Goal: Use online tool/utility: Utilize a website feature to perform a specific function

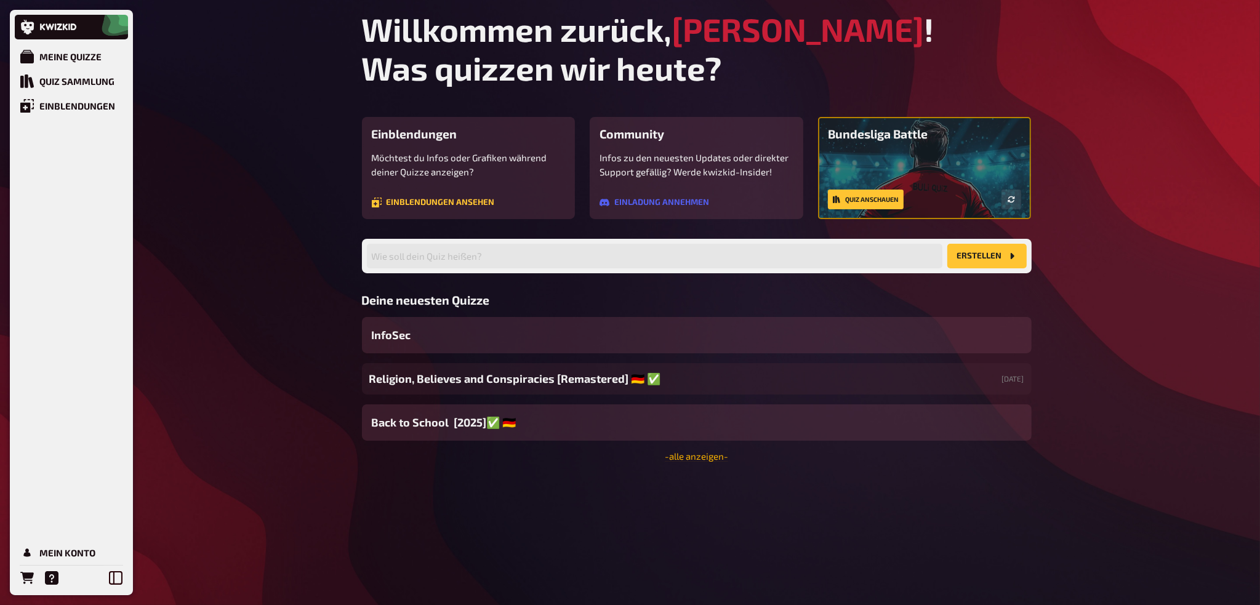
click at [697, 461] on link "- alle anzeigen -" at bounding box center [696, 456] width 63 height 11
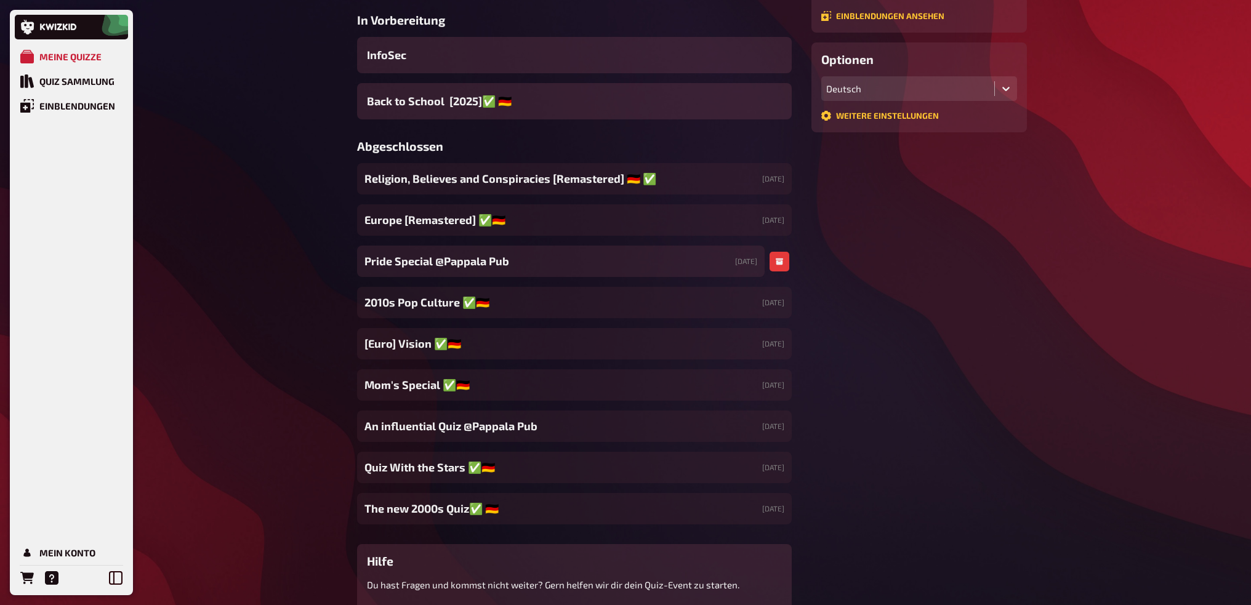
scroll to position [308, 0]
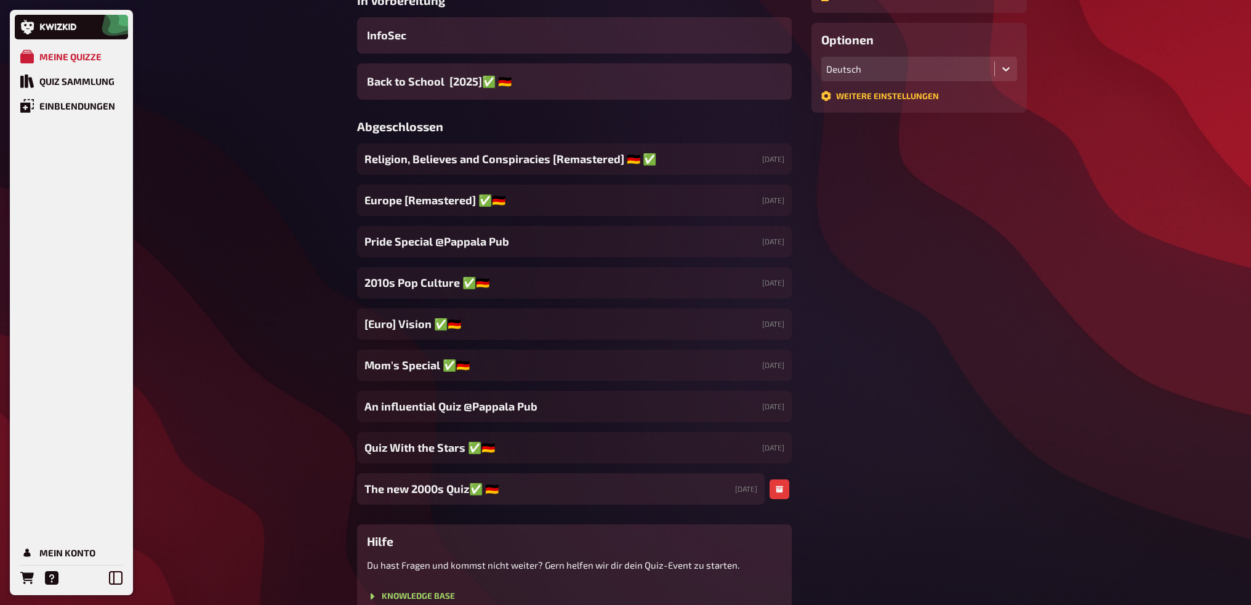
click at [544, 492] on div "The new 2000s Quiz✅​ 🇩🇪 [DATE]" at bounding box center [561, 488] width 408 height 31
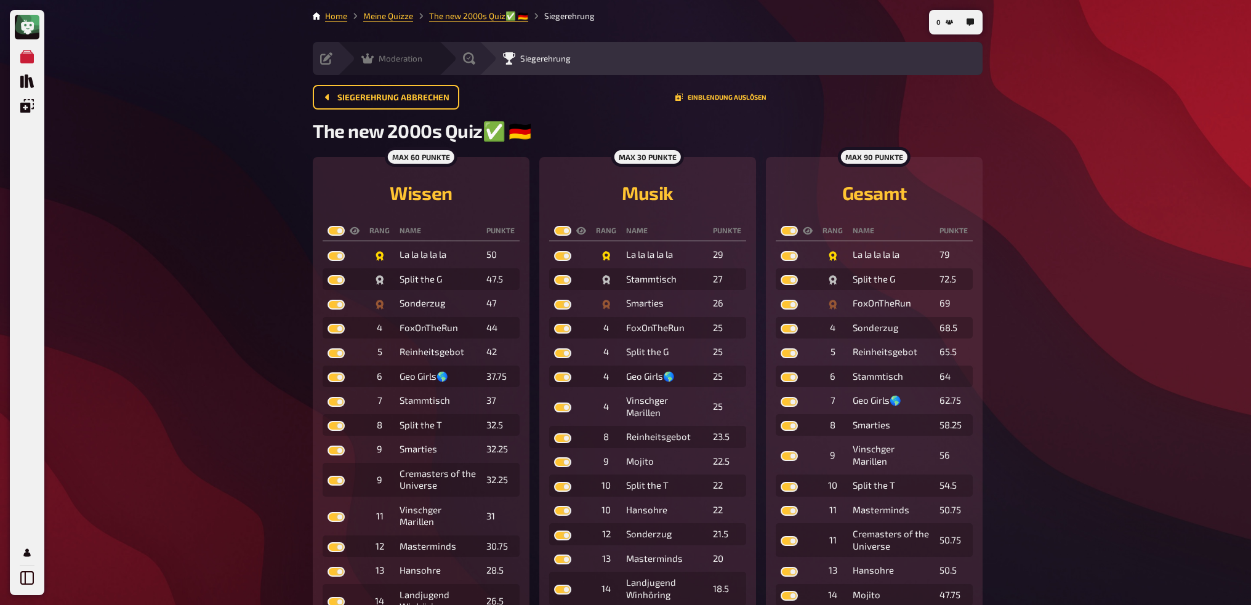
click at [369, 65] on div "Moderation undefined" at bounding box center [388, 58] width 102 height 33
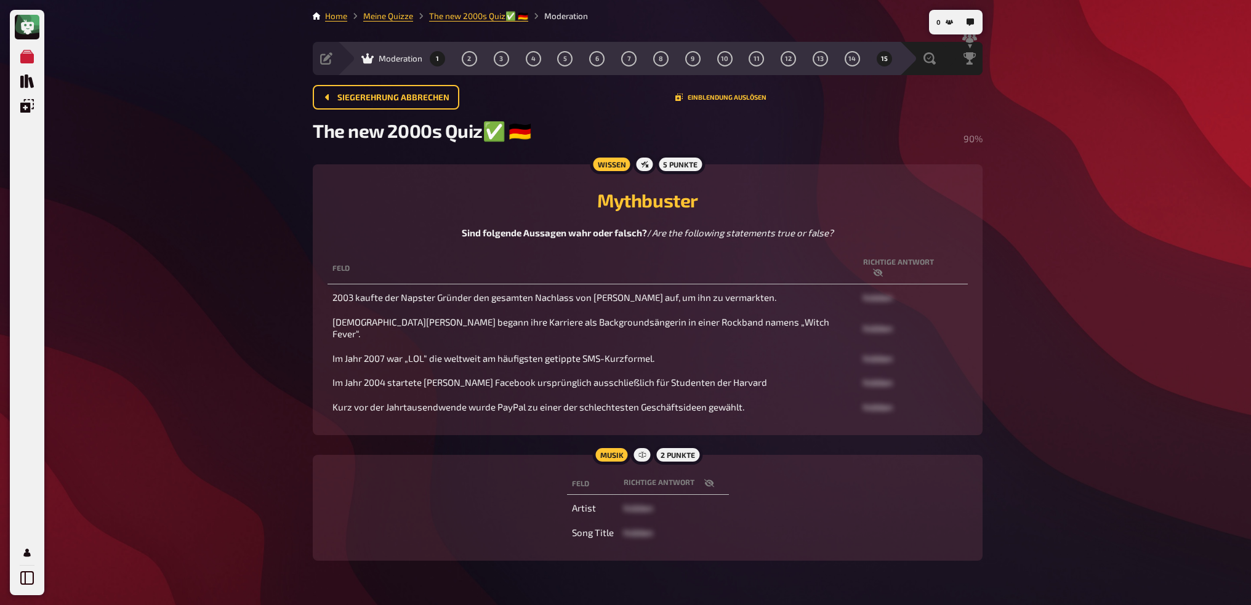
click at [441, 66] on button "1" at bounding box center [438, 59] width 20 height 20
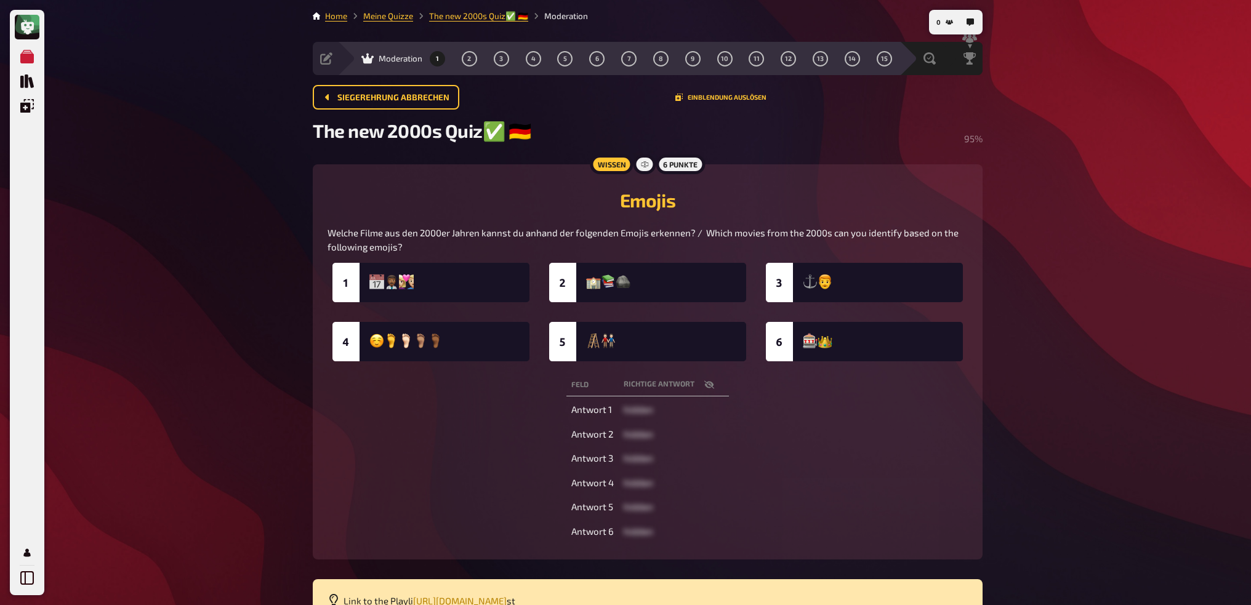
click at [707, 387] on icon "button" at bounding box center [709, 385] width 10 height 10
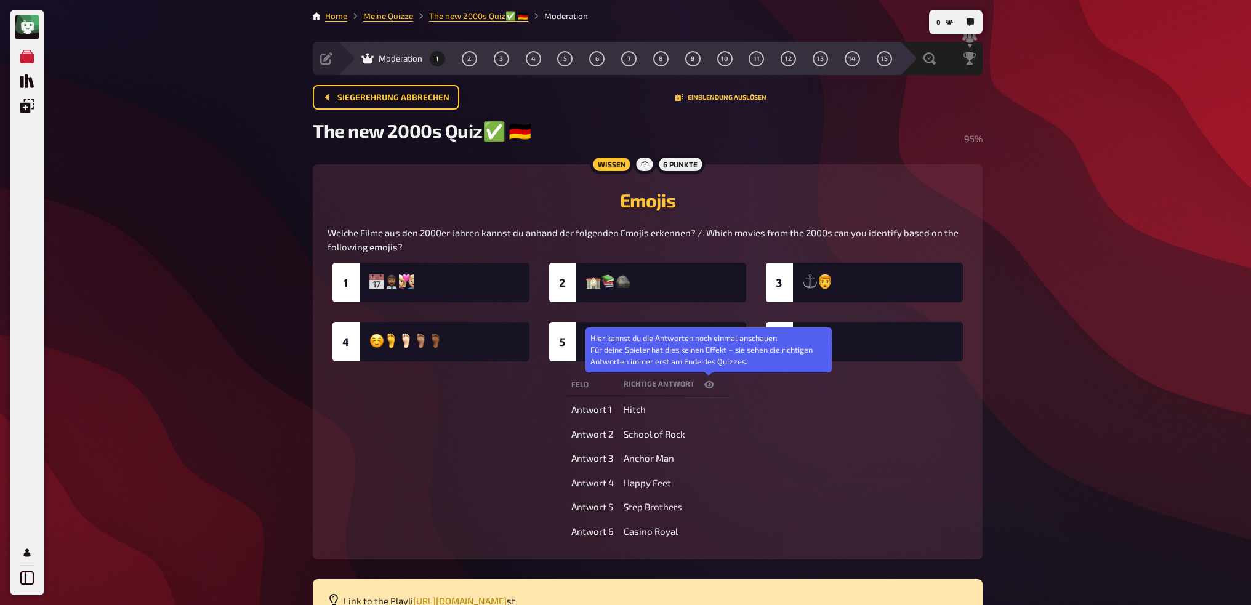
click at [707, 387] on icon "button" at bounding box center [709, 384] width 10 height 7
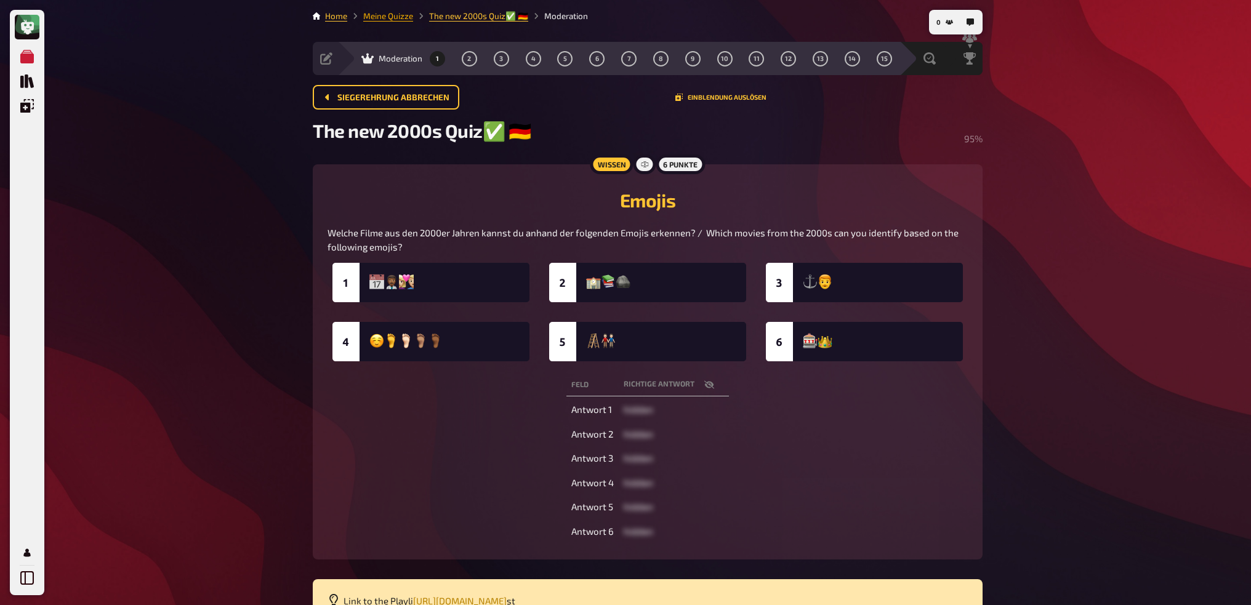
click at [398, 19] on link "Meine Quizze" at bounding box center [388, 16] width 50 height 10
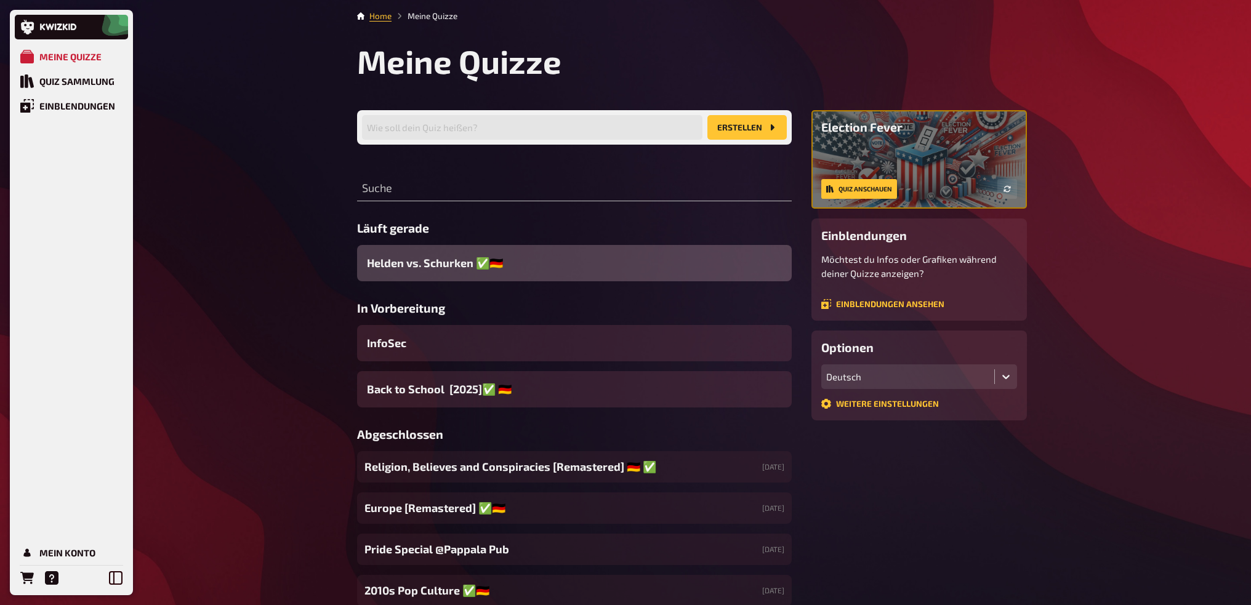
click at [662, 257] on div "Helden vs. Schurken ✅​🇩🇪" at bounding box center [574, 263] width 435 height 36
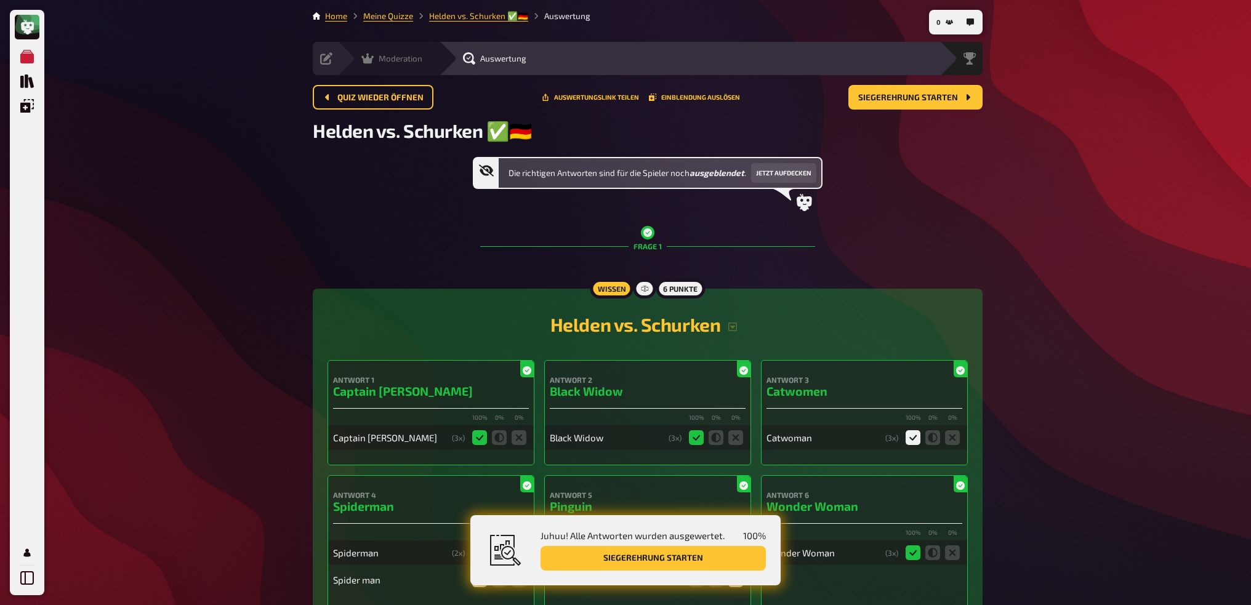
click at [375, 59] on div "Moderation" at bounding box center [391, 58] width 61 height 12
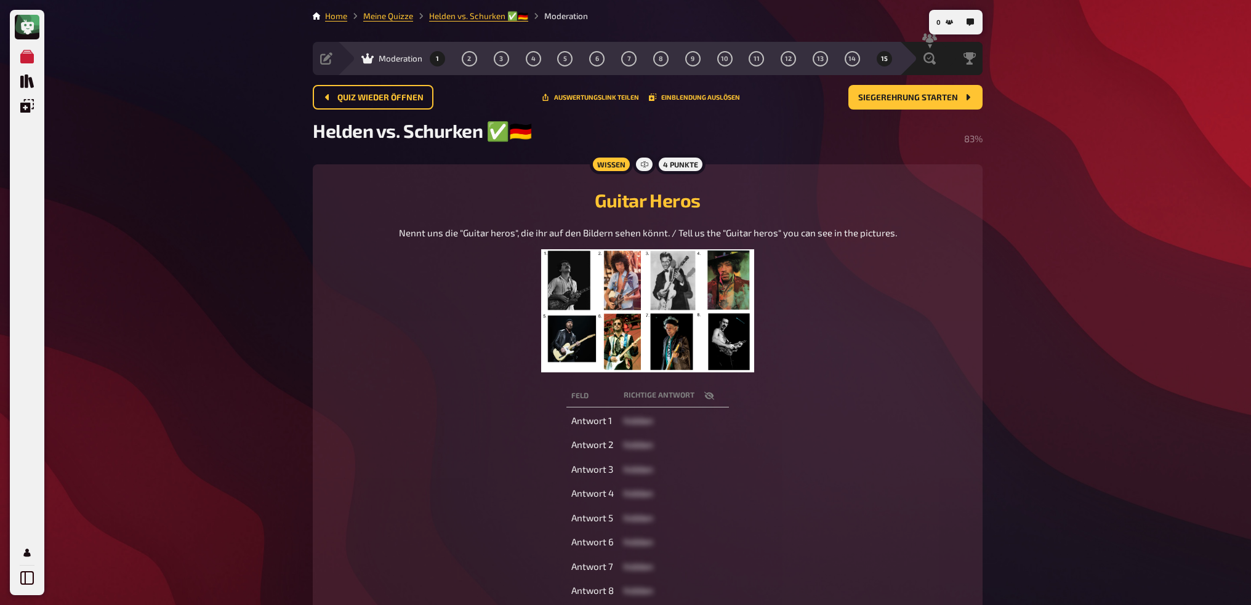
click at [437, 52] on button "1" at bounding box center [438, 59] width 20 height 20
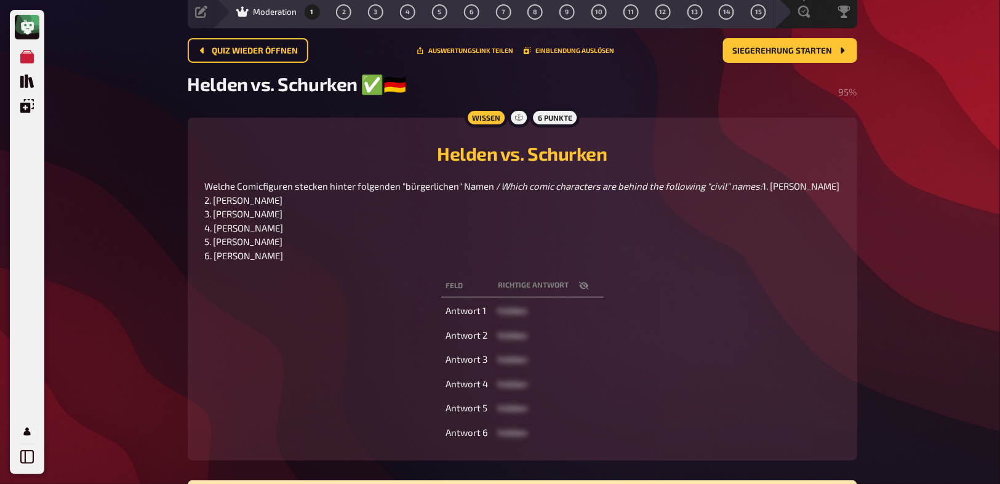
scroll to position [49, 0]
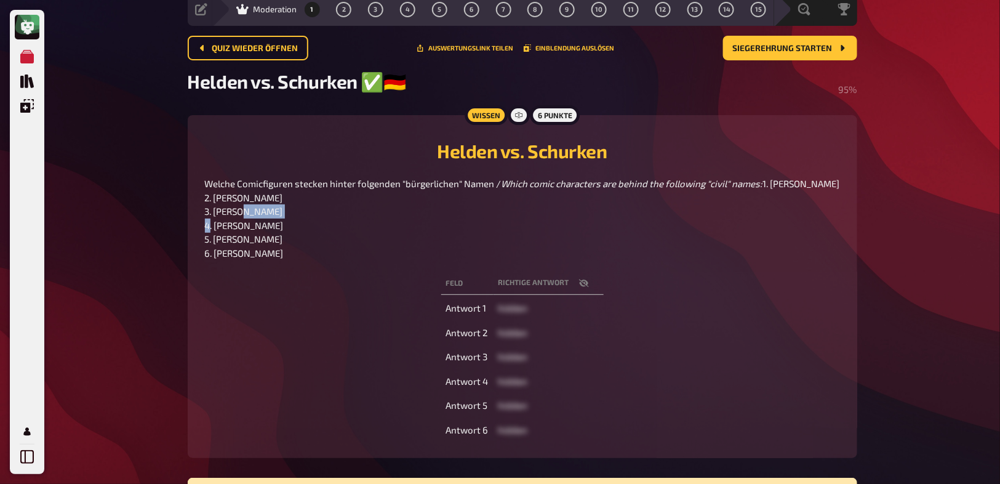
drag, startPoint x: 262, startPoint y: 241, endPoint x: 294, endPoint y: 244, distance: 31.5
click at [294, 244] on span "1. [PERSON_NAME] 2. [PERSON_NAME] 3. [PERSON_NAME] 4. [PERSON_NAME] 5. [PERSON_…" at bounding box center [522, 218] width 635 height 81
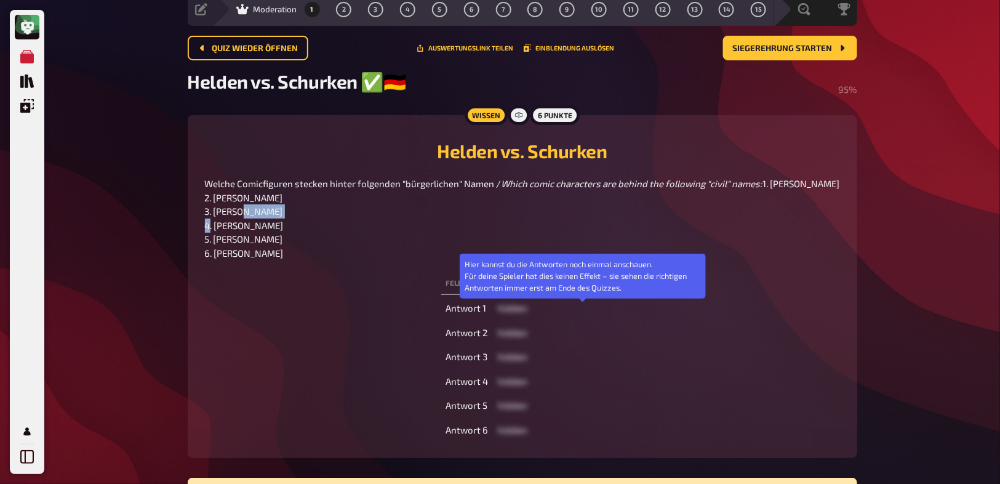
click at [584, 288] on icon "button" at bounding box center [584, 283] width 10 height 10
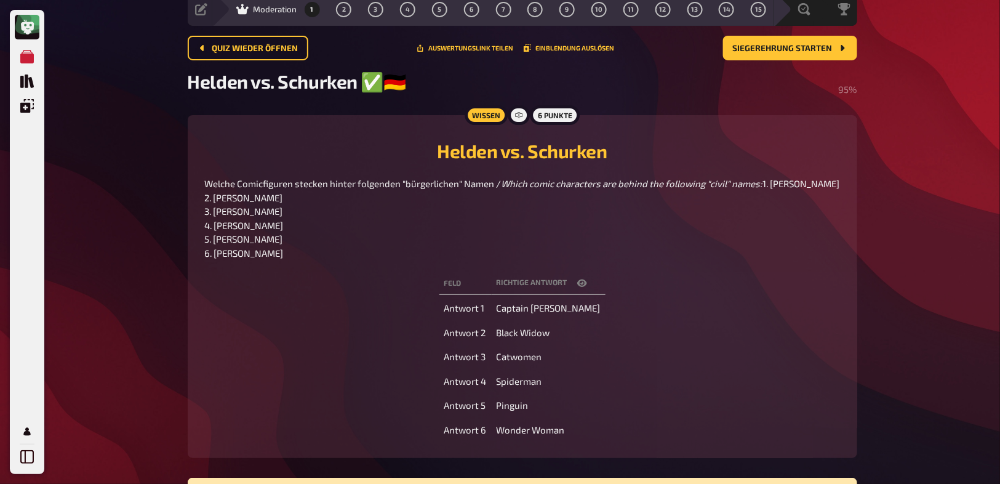
click at [509, 411] on span "Pinguin" at bounding box center [513, 405] width 32 height 11
click at [510, 411] on span "Pinguin" at bounding box center [513, 405] width 32 height 11
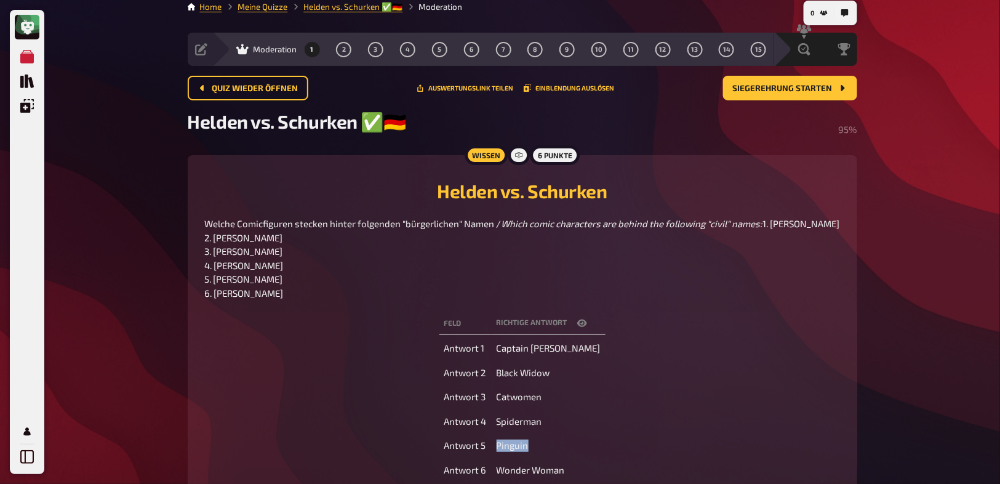
scroll to position [0, 0]
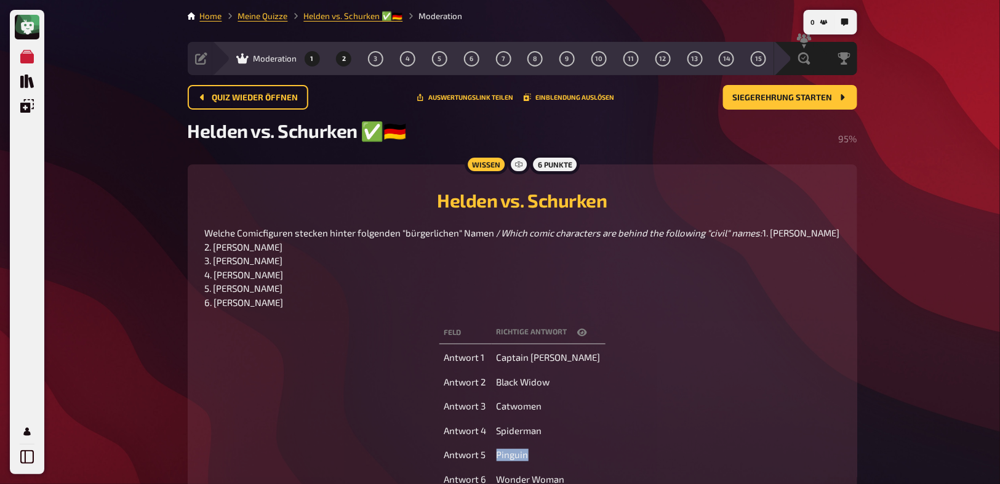
click at [343, 61] on span "2" at bounding box center [344, 58] width 4 height 7
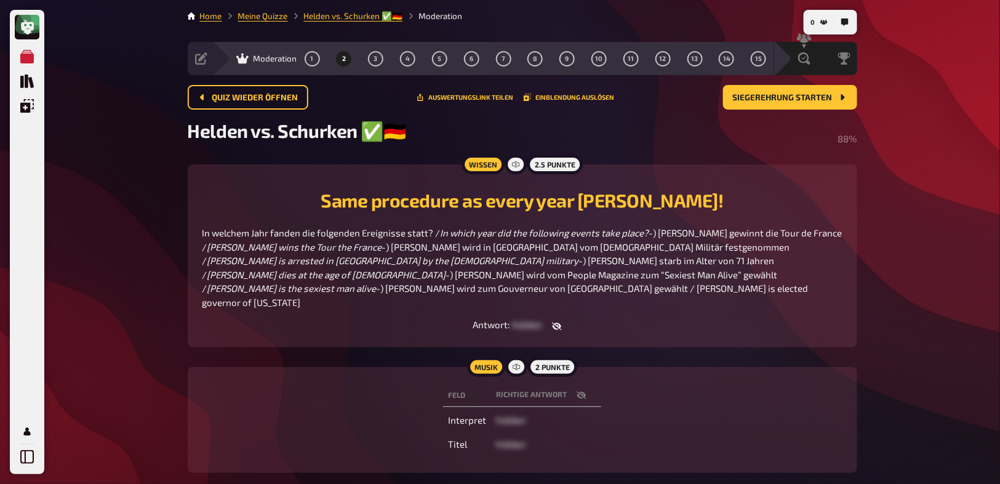
click at [559, 331] on icon "button" at bounding box center [557, 326] width 10 height 10
click at [379, 52] on button "3" at bounding box center [376, 59] width 20 height 20
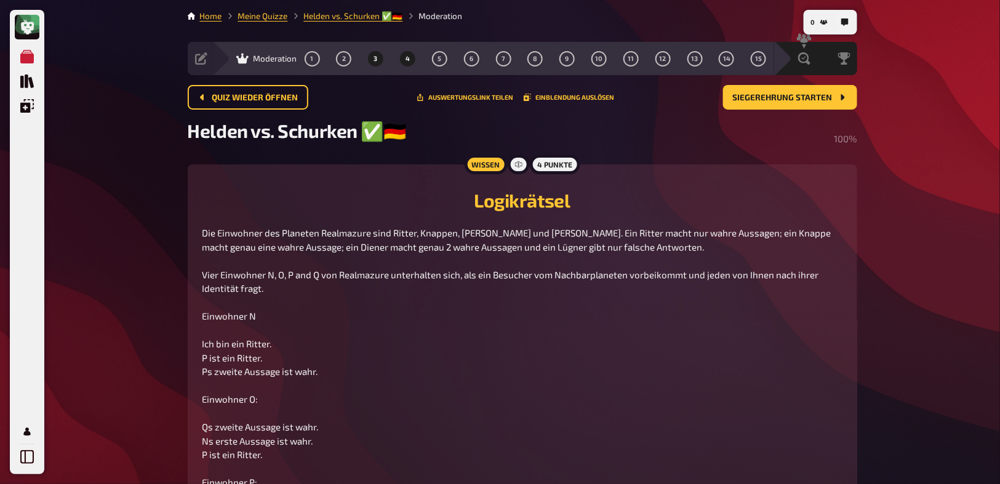
click at [412, 63] on button "4" at bounding box center [408, 59] width 20 height 20
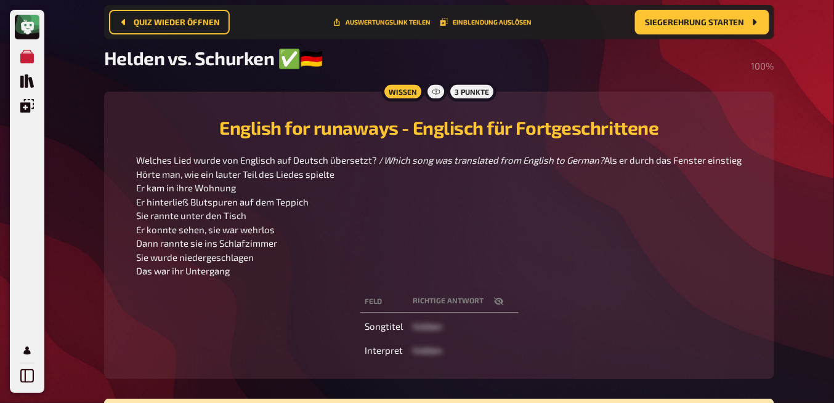
scroll to position [92, 0]
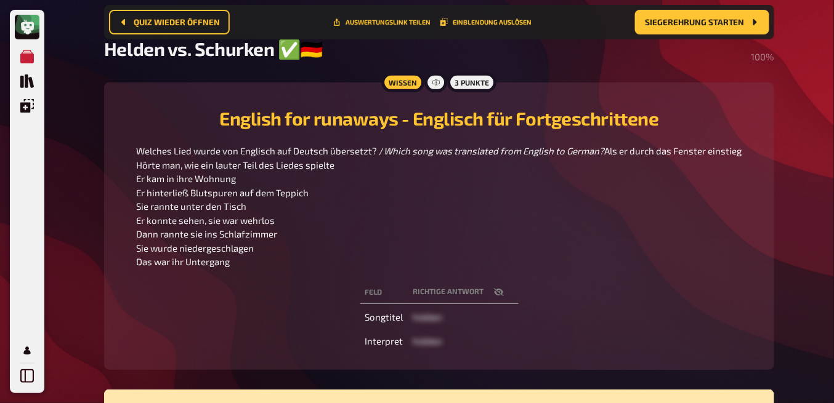
click at [501, 296] on icon "button" at bounding box center [498, 292] width 10 height 8
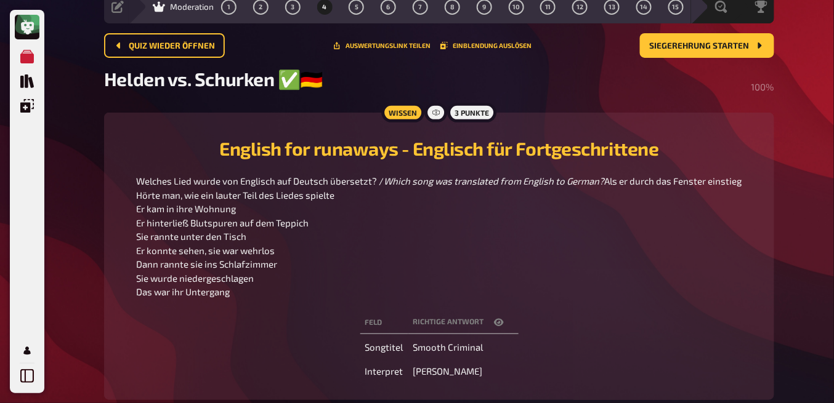
scroll to position [10, 0]
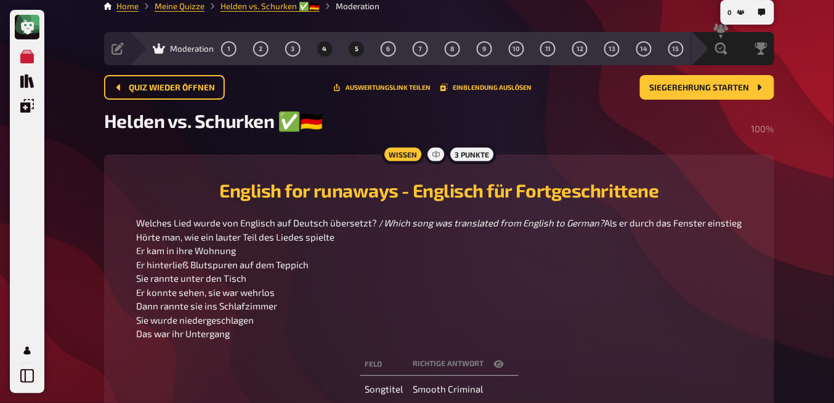
click at [358, 47] on span "5" at bounding box center [357, 49] width 4 height 7
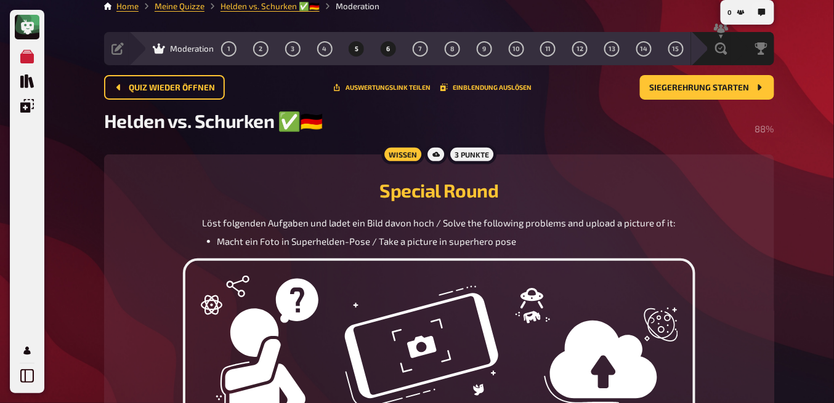
click at [385, 47] on button "6" at bounding box center [389, 49] width 20 height 20
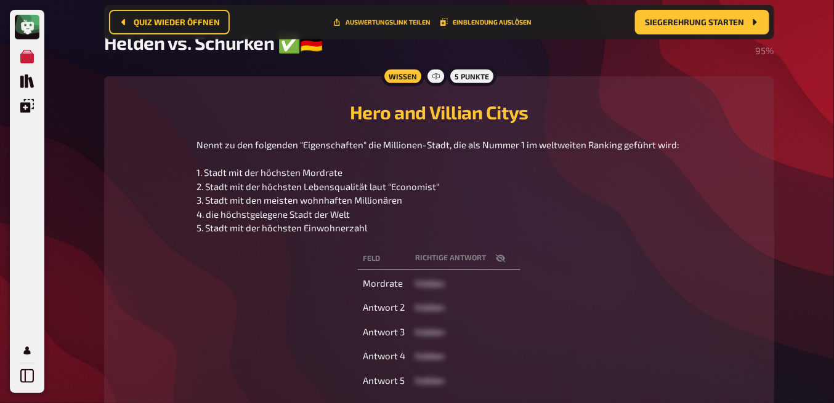
scroll to position [102, 0]
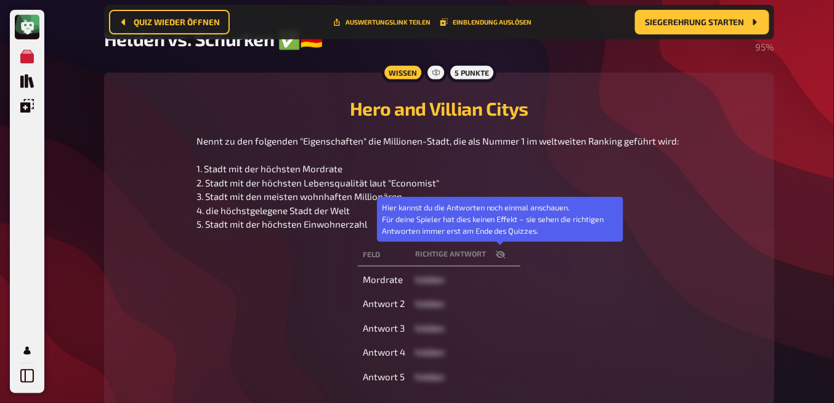
click at [502, 257] on icon "button" at bounding box center [501, 255] width 10 height 8
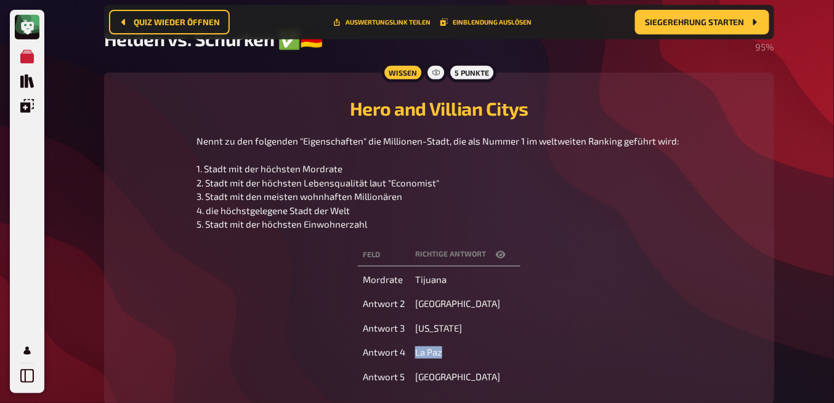
drag, startPoint x: 448, startPoint y: 354, endPoint x: 416, endPoint y: 351, distance: 32.8
click at [416, 351] on td "La Paz" at bounding box center [465, 353] width 110 height 22
copy span "La Paz"
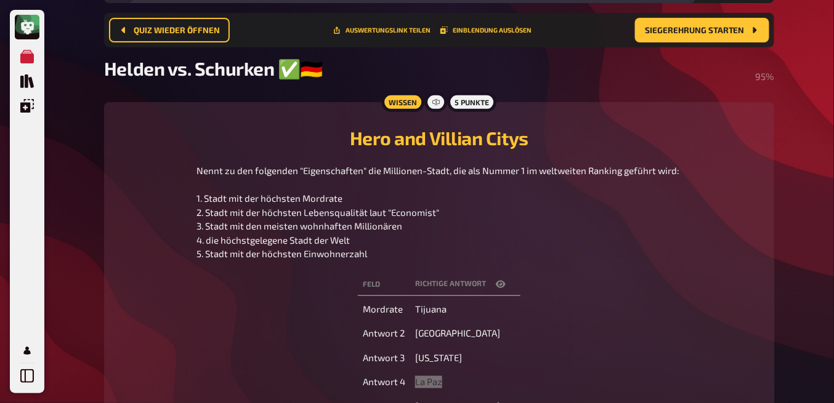
scroll to position [0, 0]
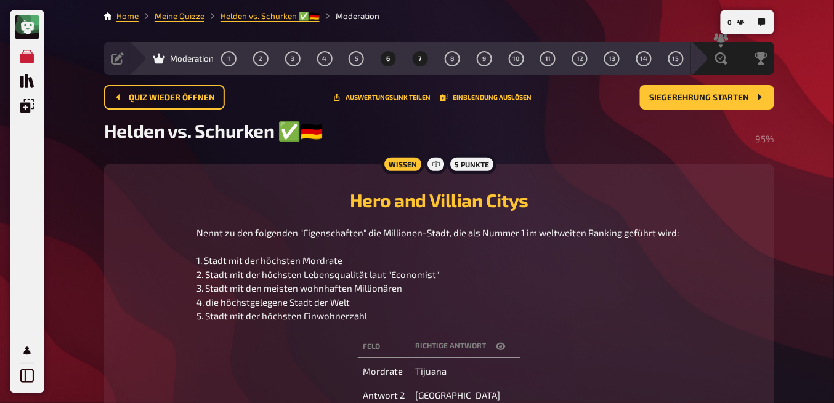
click at [419, 58] on span "7" at bounding box center [421, 58] width 4 height 7
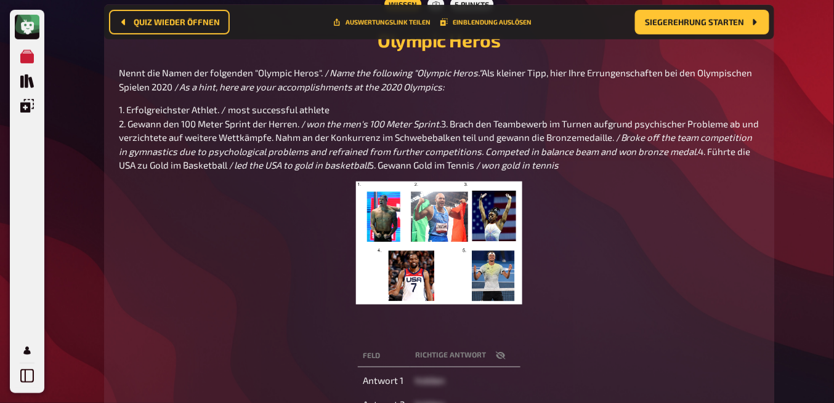
scroll to position [174, 0]
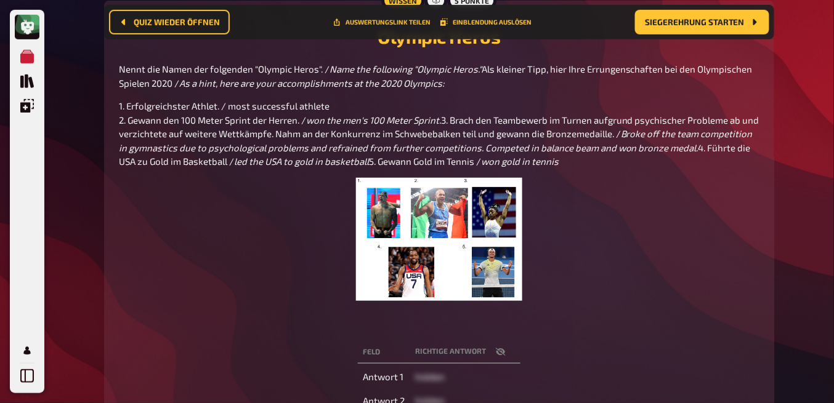
click at [397, 254] on img at bounding box center [439, 239] width 167 height 123
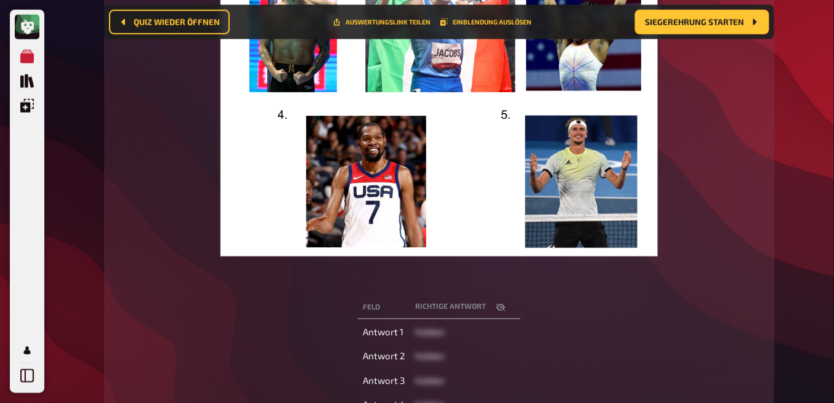
scroll to position [420, 0]
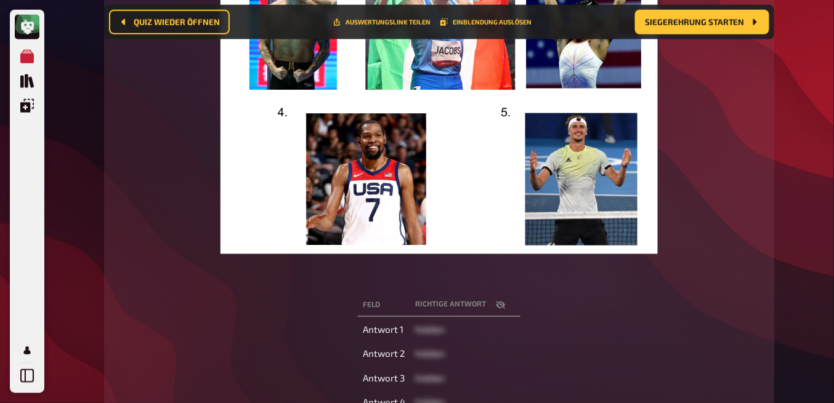
click at [501, 310] on icon "button" at bounding box center [501, 305] width 10 height 10
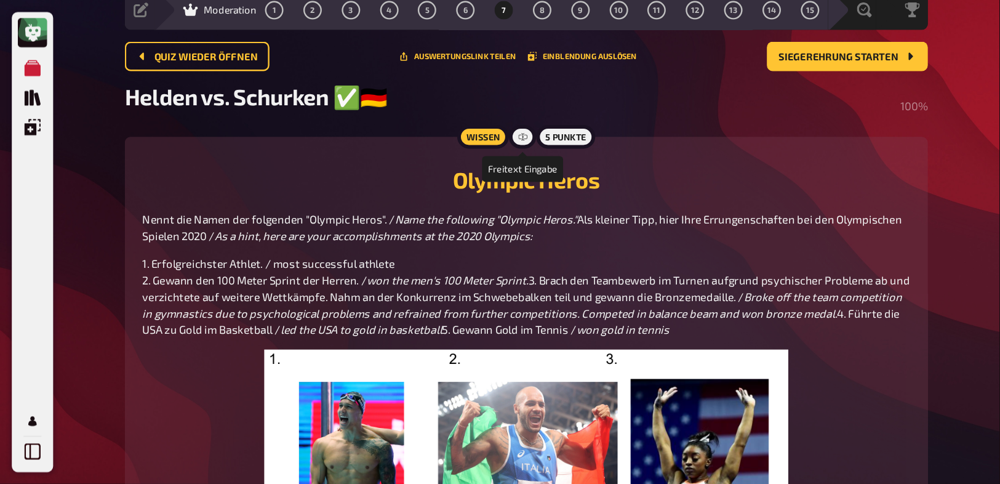
scroll to position [50, 0]
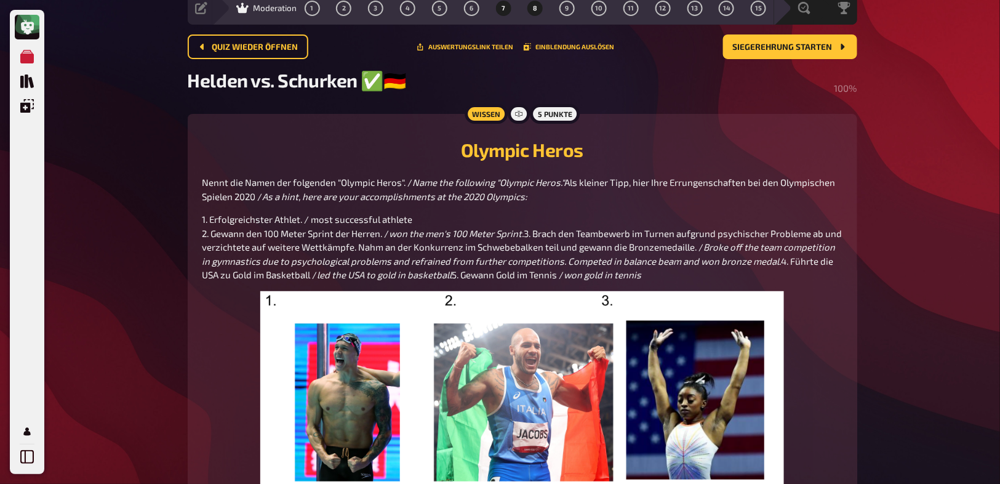
click at [538, 14] on button "8" at bounding box center [536, 8] width 20 height 20
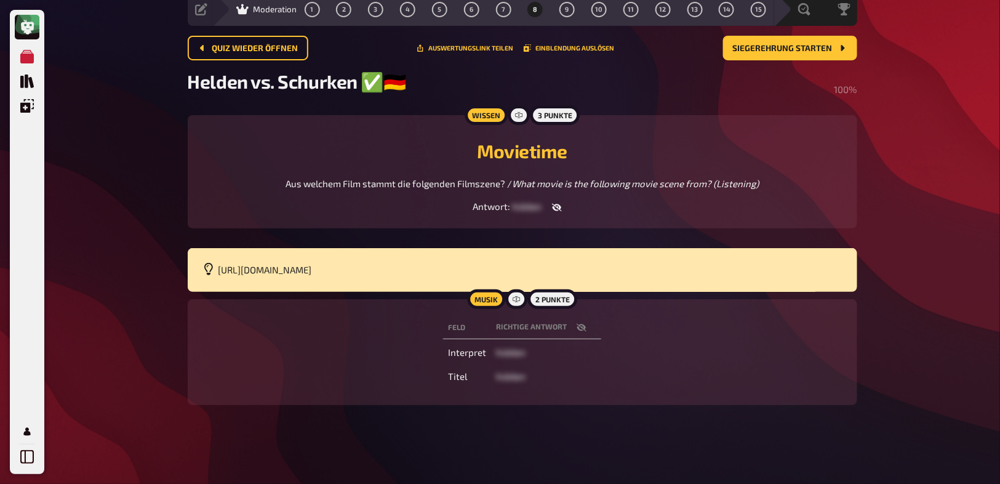
scroll to position [49, 0]
click at [312, 268] on span "[URL][DOMAIN_NAME]" at bounding box center [266, 269] width 94 height 11
copy span "[URL][DOMAIN_NAME]"
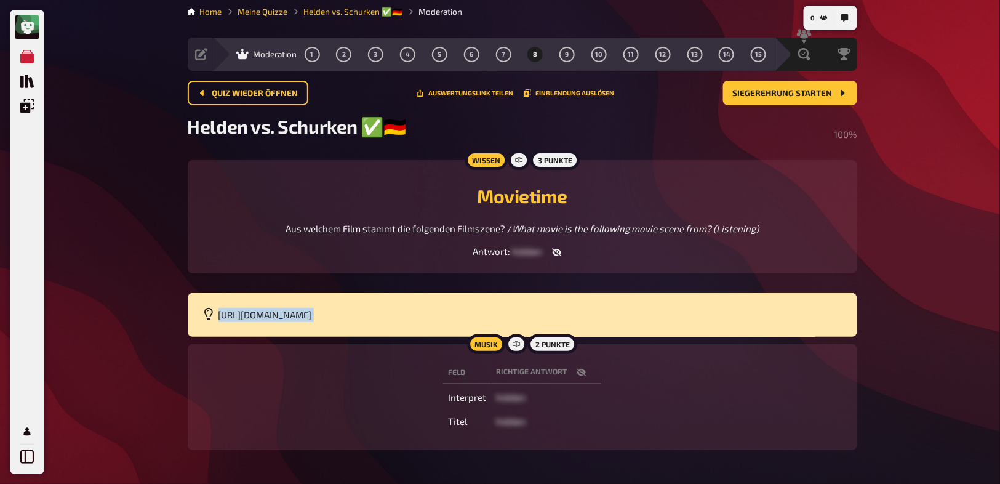
scroll to position [0, 0]
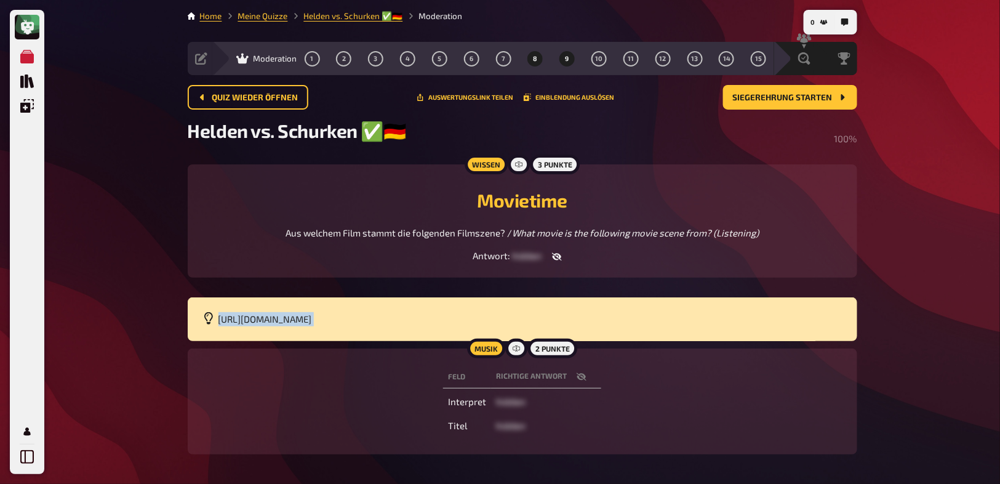
click at [573, 59] on button "9" at bounding box center [568, 59] width 20 height 20
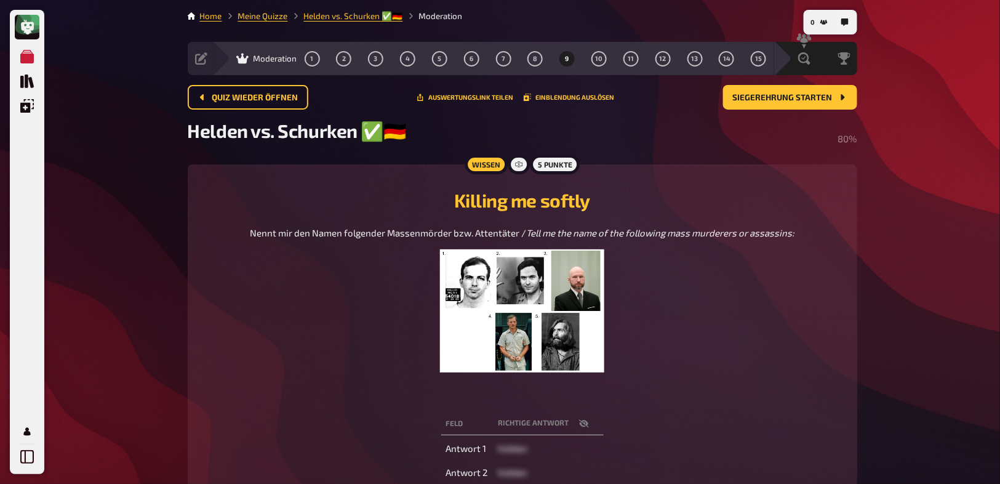
click at [571, 315] on img at bounding box center [522, 310] width 165 height 123
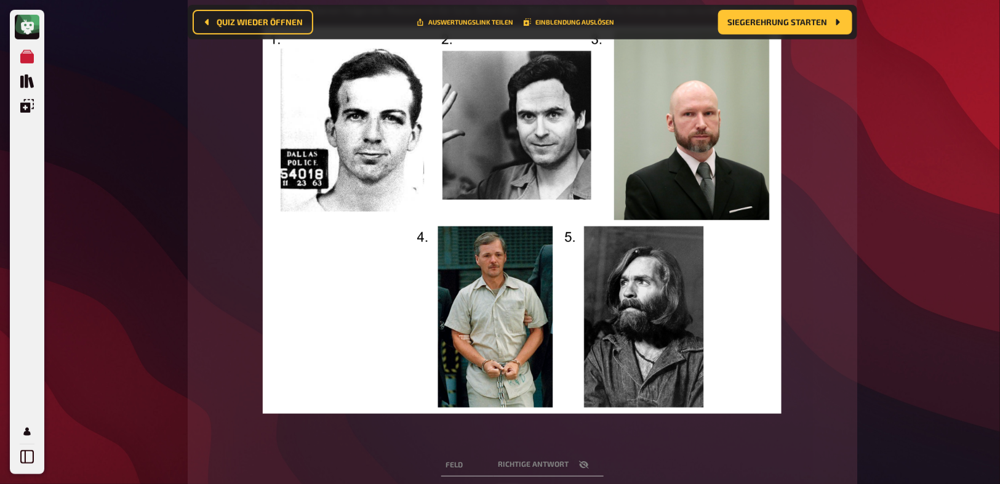
scroll to position [305, 0]
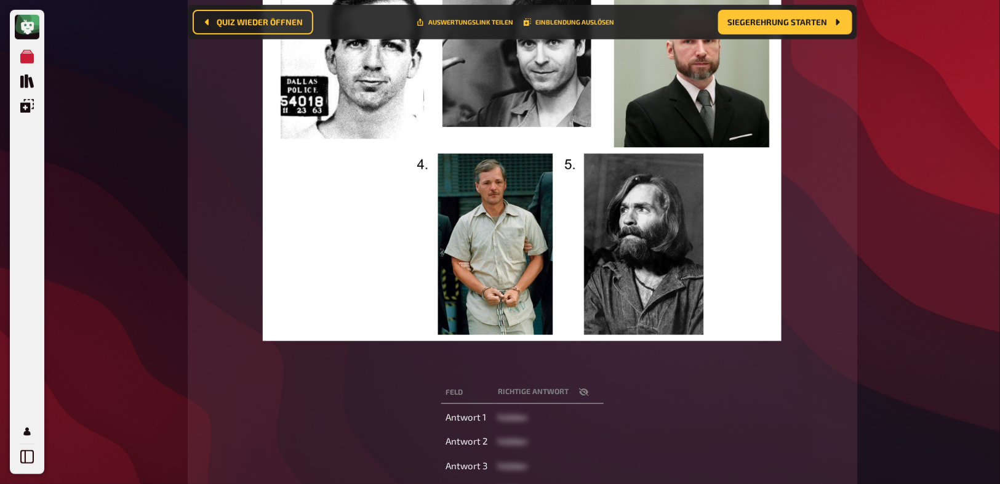
click at [579, 398] on button "button" at bounding box center [584, 392] width 30 height 12
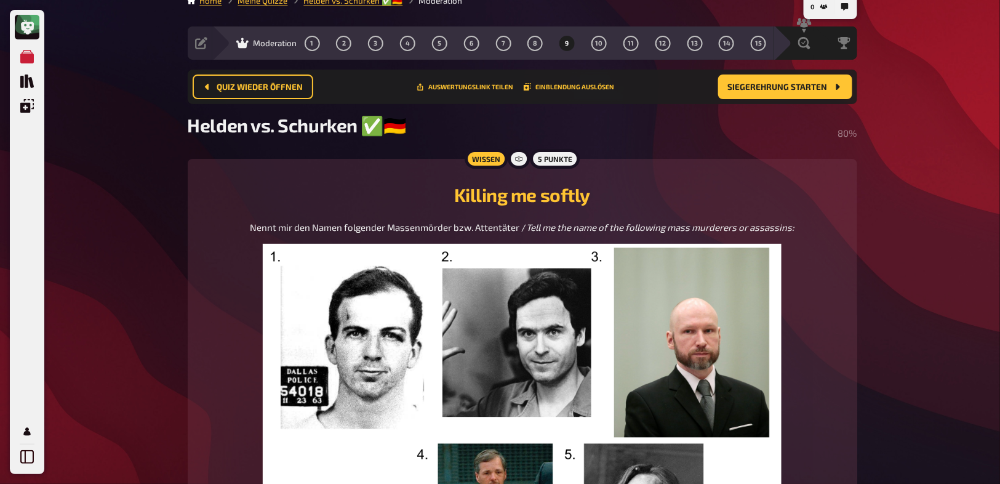
scroll to position [10, 0]
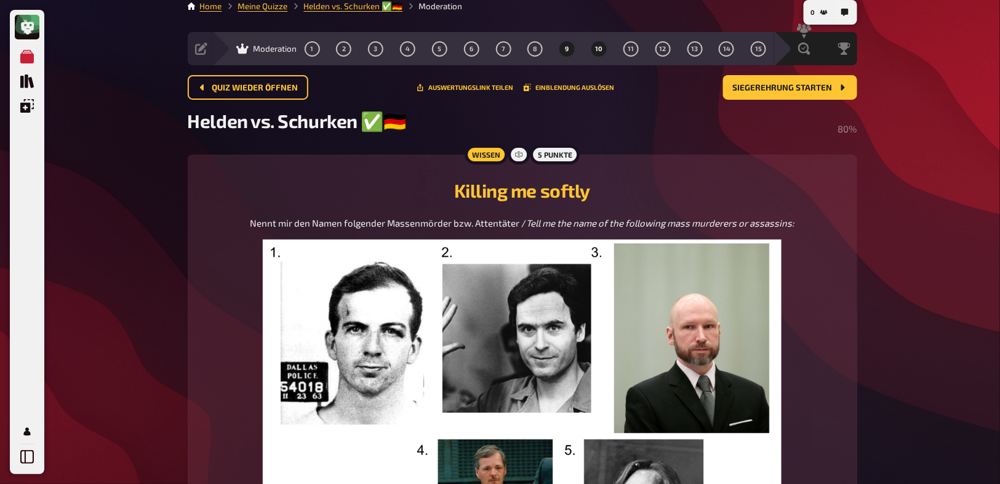
click at [599, 49] on span "10" at bounding box center [599, 49] width 7 height 7
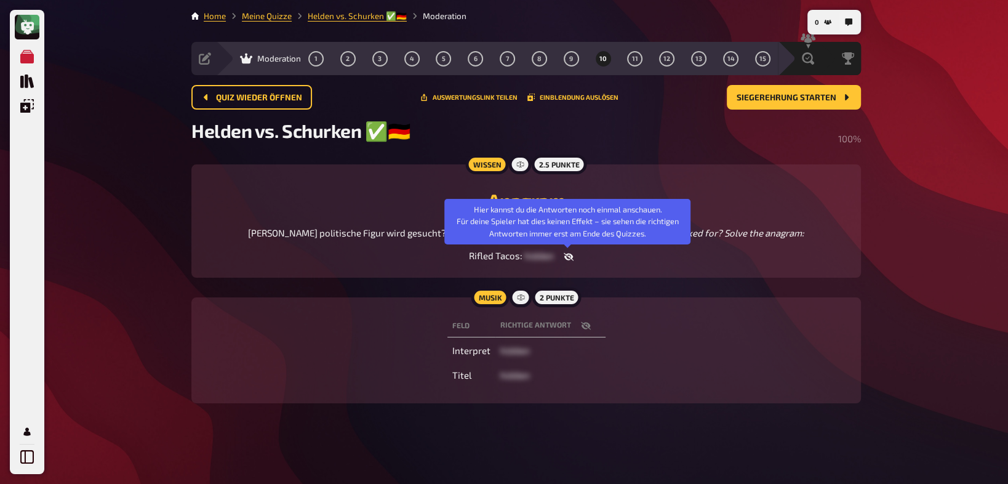
click at [569, 255] on icon "button" at bounding box center [569, 257] width 10 height 10
click at [574, 255] on button "button" at bounding box center [589, 257] width 30 height 12
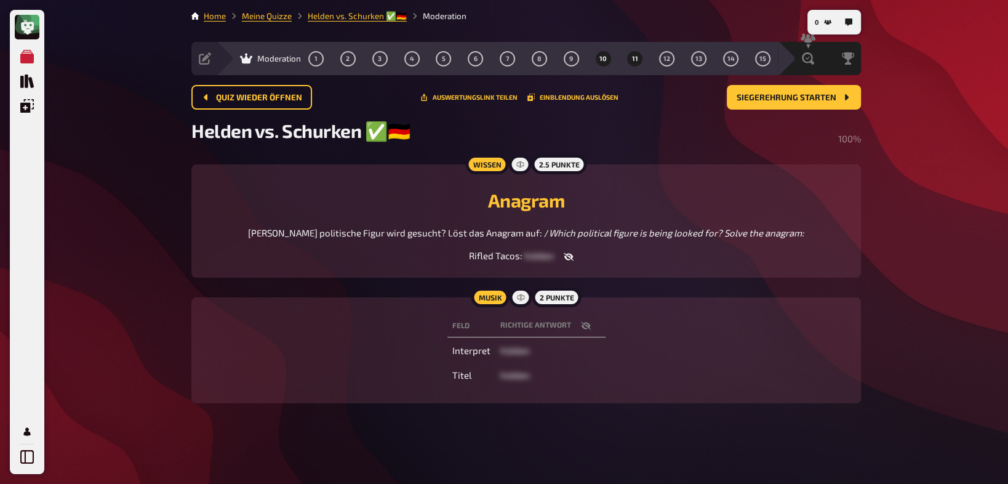
click at [630, 55] on button "11" at bounding box center [635, 59] width 20 height 20
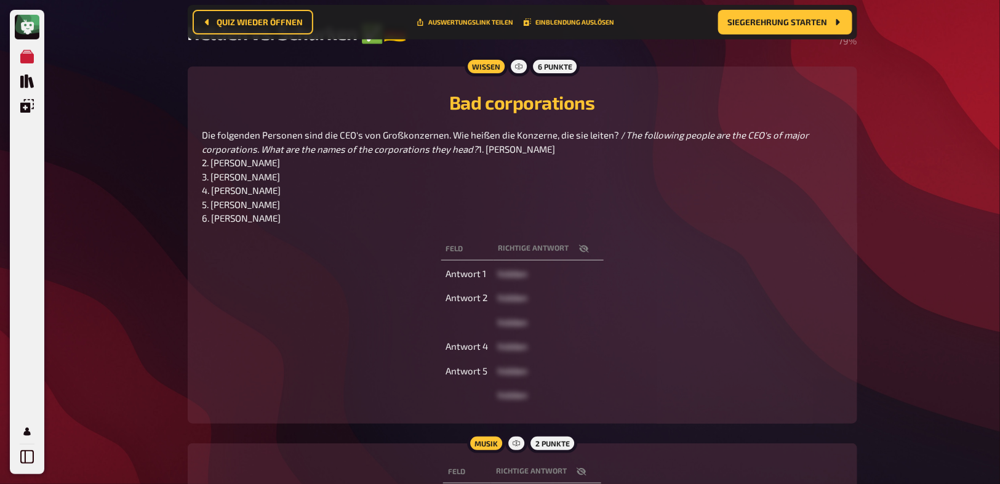
scroll to position [108, 0]
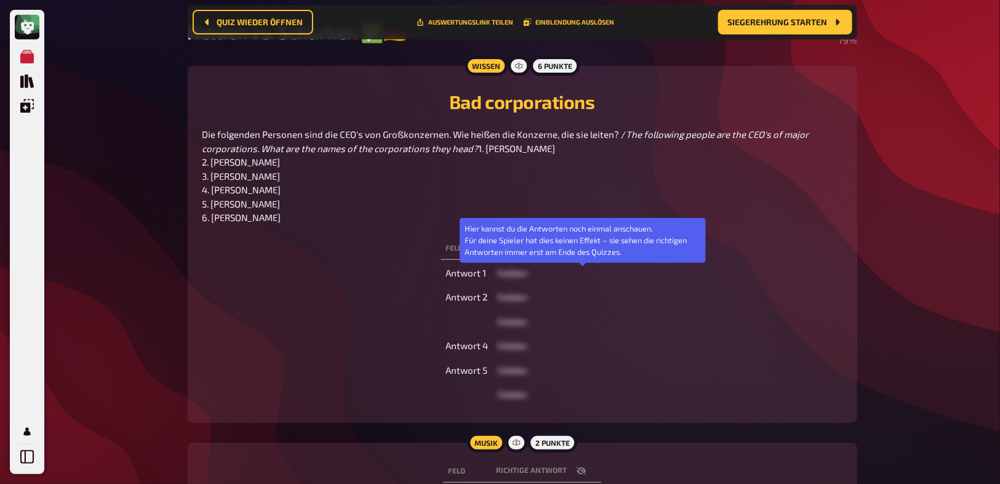
click at [581, 252] on icon "button" at bounding box center [584, 248] width 10 height 8
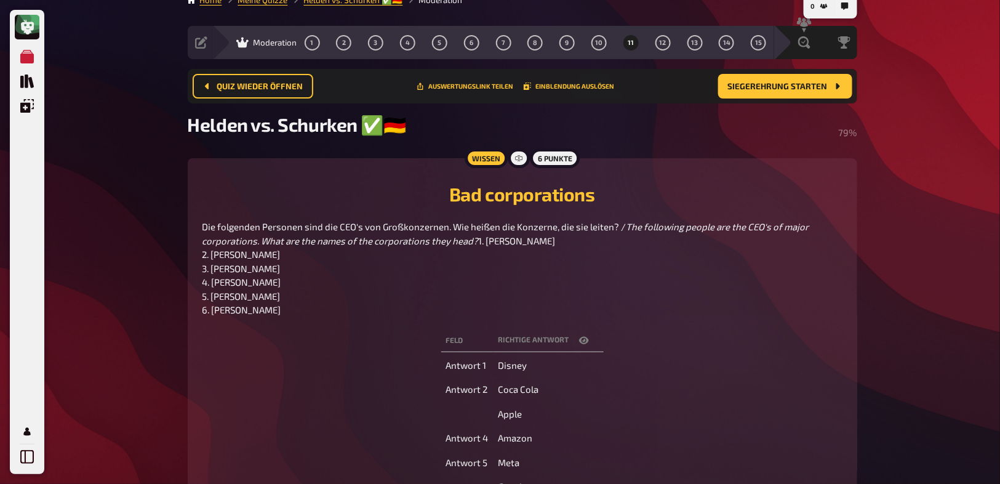
scroll to position [10, 0]
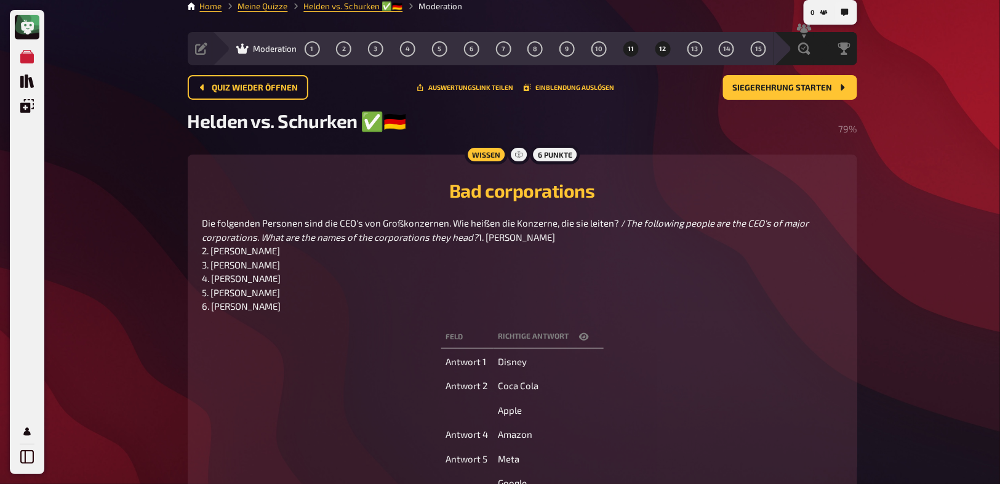
click at [662, 50] on span "12" at bounding box center [663, 49] width 7 height 7
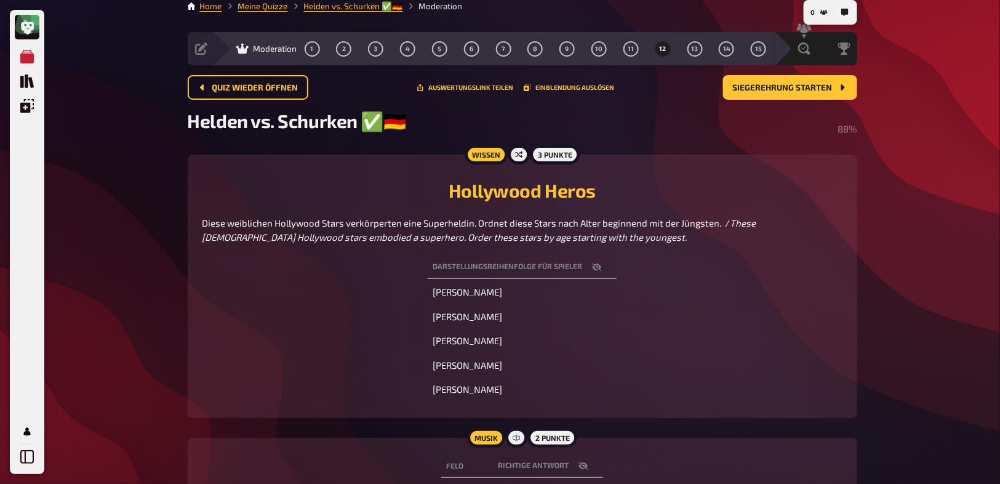
click at [597, 267] on icon "button" at bounding box center [597, 267] width 10 height 8
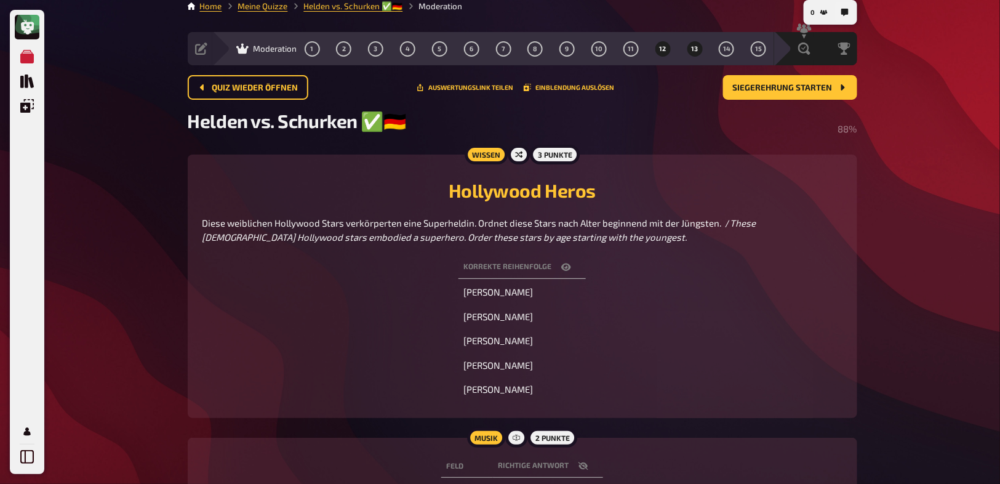
click at [693, 47] on span "13" at bounding box center [695, 49] width 7 height 7
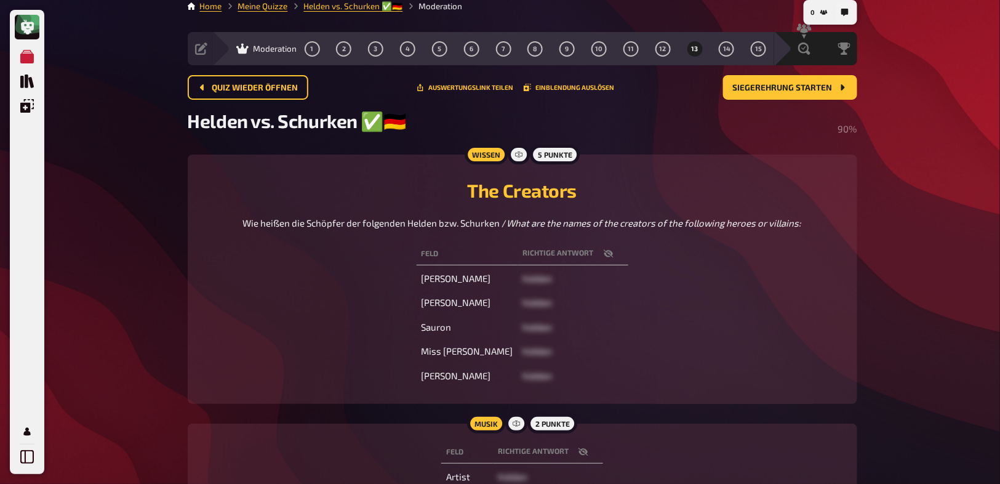
click at [594, 250] on button "button" at bounding box center [609, 253] width 30 height 12
click at [723, 48] on button "14" at bounding box center [727, 49] width 20 height 20
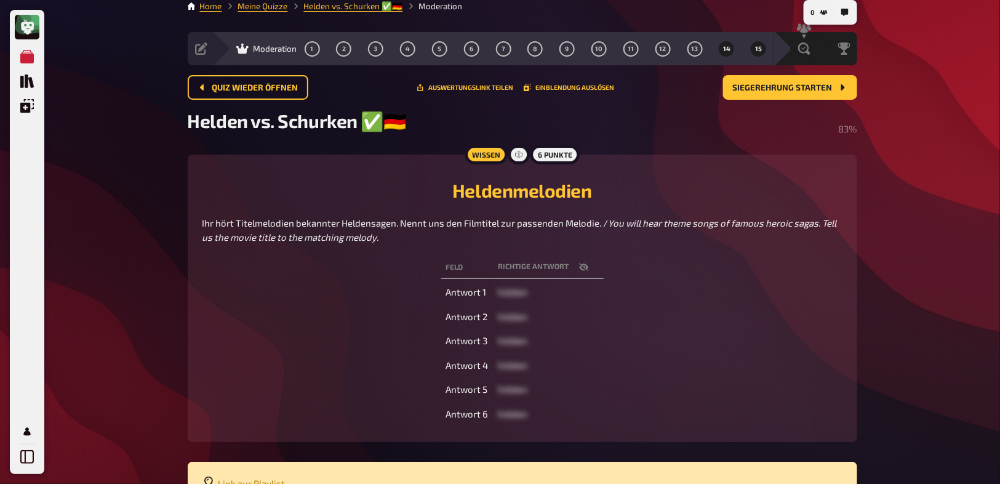
click at [758, 55] on button "15" at bounding box center [759, 49] width 20 height 20
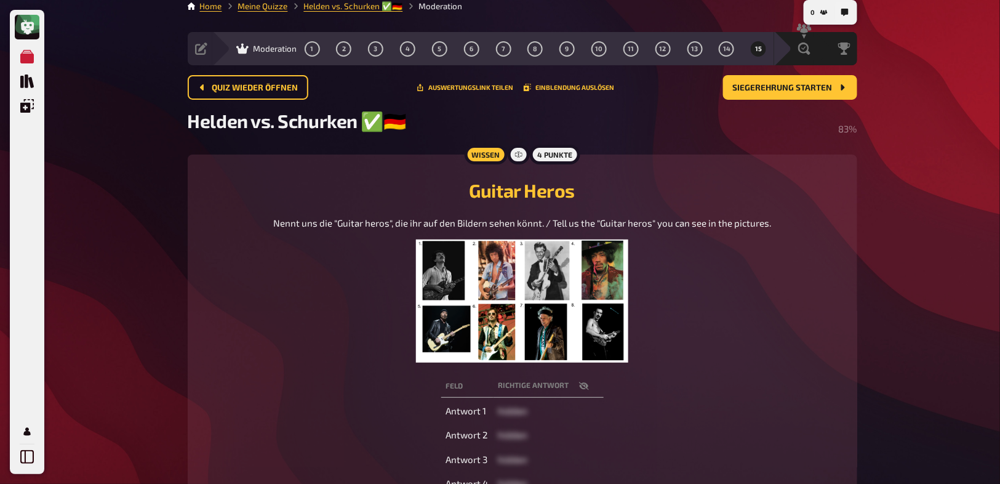
click at [555, 275] on img at bounding box center [522, 300] width 213 height 123
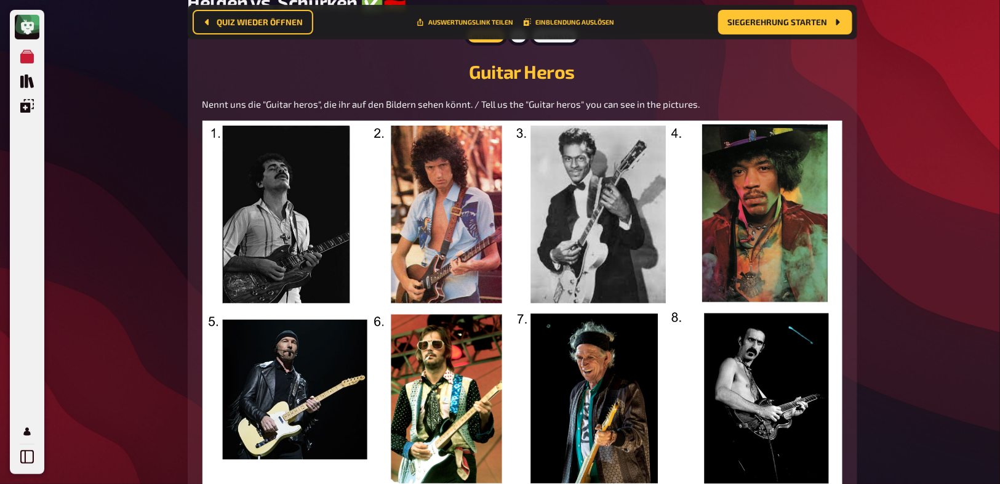
scroll to position [216, 0]
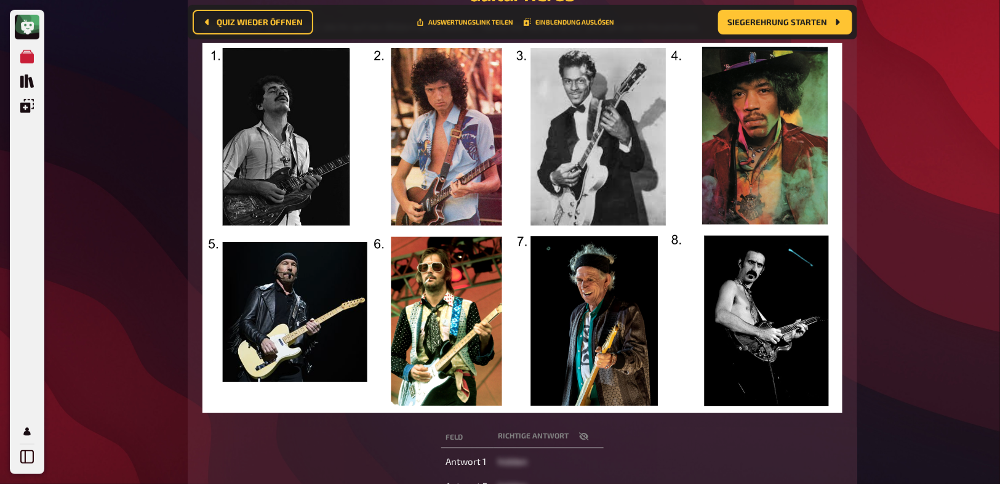
click at [585, 436] on icon "button" at bounding box center [584, 437] width 10 height 8
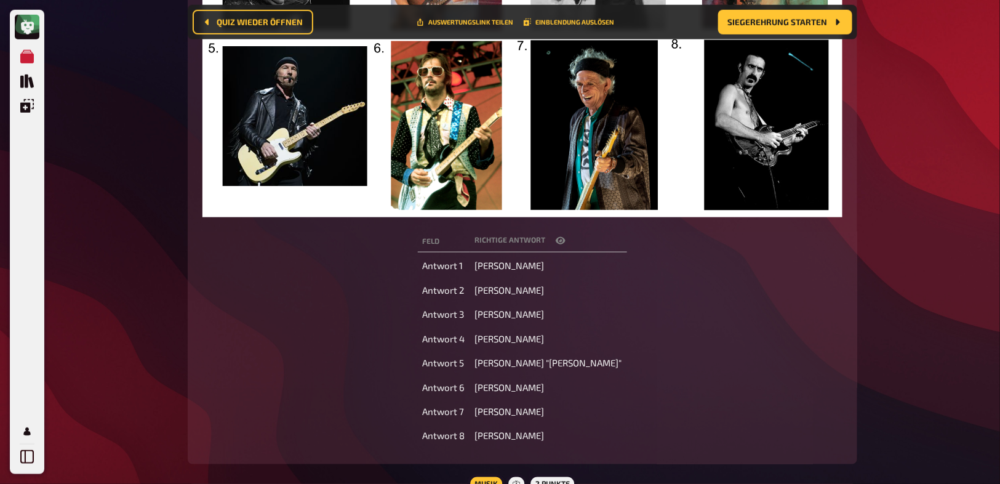
scroll to position [413, 0]
